Goal: Transaction & Acquisition: Book appointment/travel/reservation

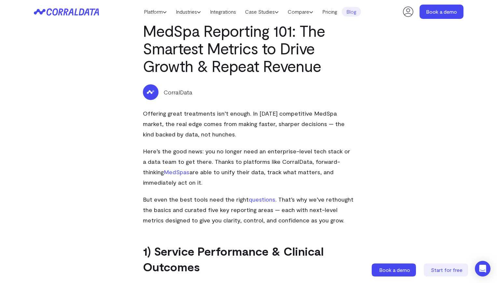
scroll to position [117, 0]
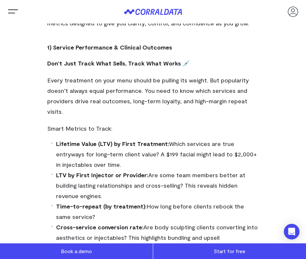
scroll to position [326, 0]
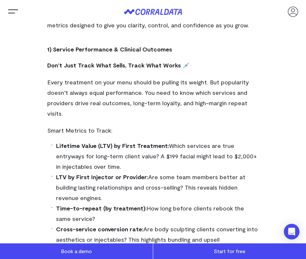
click at [106, 142] on strong "Lifetime Value (LTV) by First Treatment:" at bounding box center [112, 145] width 113 height 7
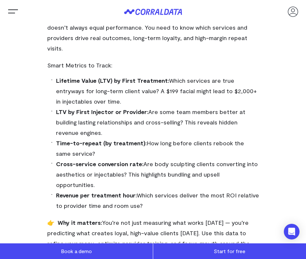
scroll to position [456, 0]
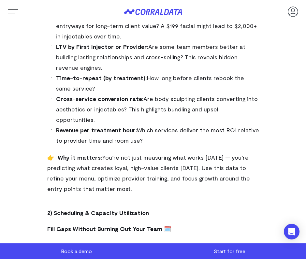
click at [202, 154] on span "You’re not just measuring what works [DATE] — you’re predicting what creates lo…" at bounding box center [148, 173] width 202 height 38
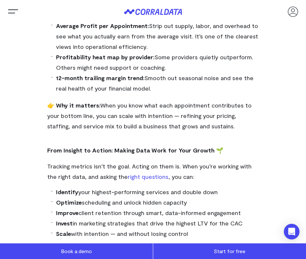
scroll to position [1497, 0]
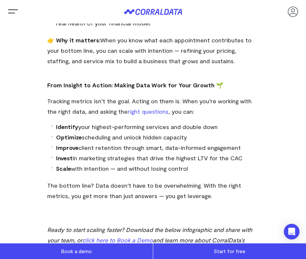
click at [113, 236] on link "click here to Book a Demo" at bounding box center [117, 239] width 70 height 7
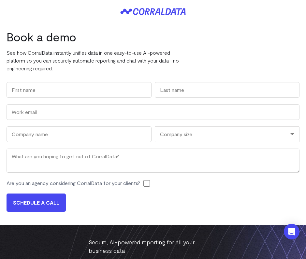
drag, startPoint x: 79, startPoint y: 25, endPoint x: 79, endPoint y: 9, distance: 16.0
click at [79, 25] on div "Book a demo See how CorralData instantly unifies data in one easy-to-use AI-pow…" at bounding box center [153, 123] width 306 height 201
